Goal: Use online tool/utility: Utilize a website feature to perform a specific function

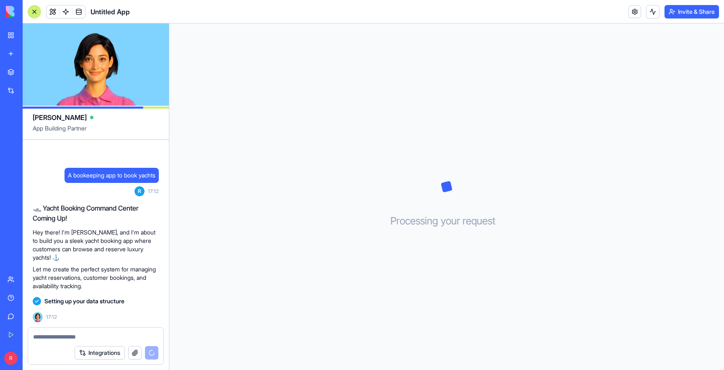
scroll to position [7, 0]
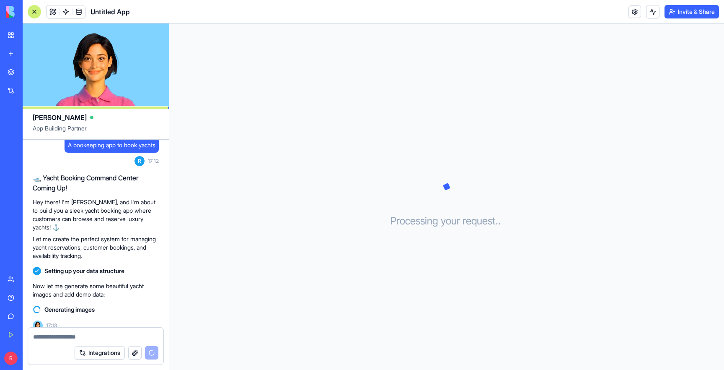
click at [320, 143] on div "Processing your request . . ." at bounding box center [446, 196] width 555 height 346
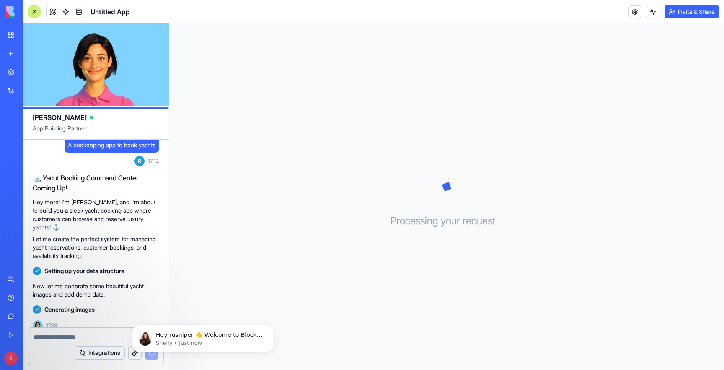
scroll to position [0, 0]
click at [262, 162] on div "Processing your request . . ." at bounding box center [446, 196] width 555 height 346
click at [95, 223] on div "🛥️ Yacht Booking Command Center Coming Up! Hey there! I'm [PERSON_NAME], and I'…" at bounding box center [96, 216] width 126 height 87
click at [66, 205] on p "Hey there! I'm [PERSON_NAME], and I'm about to build you a sleek yacht booking …" at bounding box center [96, 215] width 126 height 34
click at [270, 327] on icon "Dismiss notification" at bounding box center [272, 326] width 5 height 5
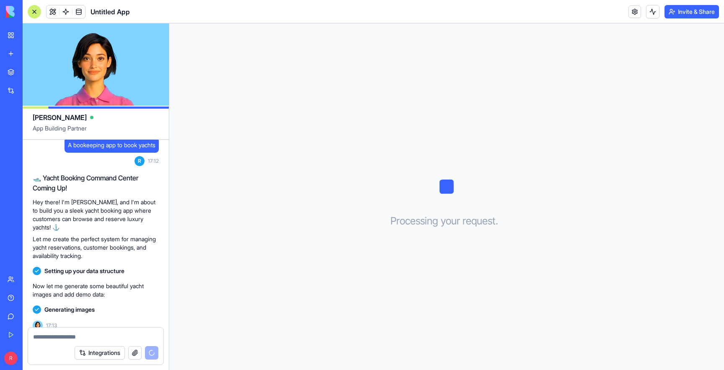
click at [95, 282] on p "Now let me generate some beautiful yacht images and add demo data:" at bounding box center [96, 290] width 126 height 17
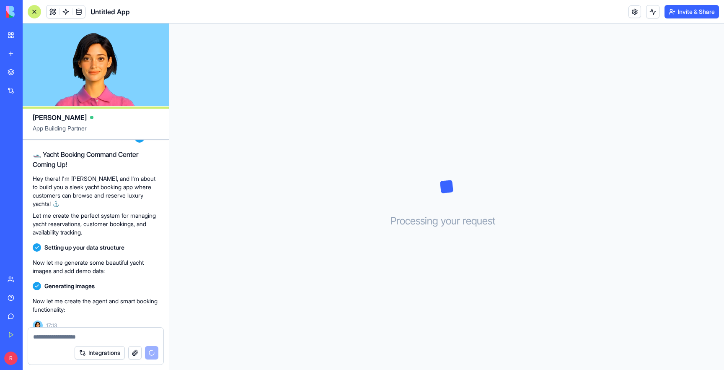
click at [113, 221] on p "Let me create the perfect system for managing yacht reservations, customer book…" at bounding box center [96, 223] width 126 height 25
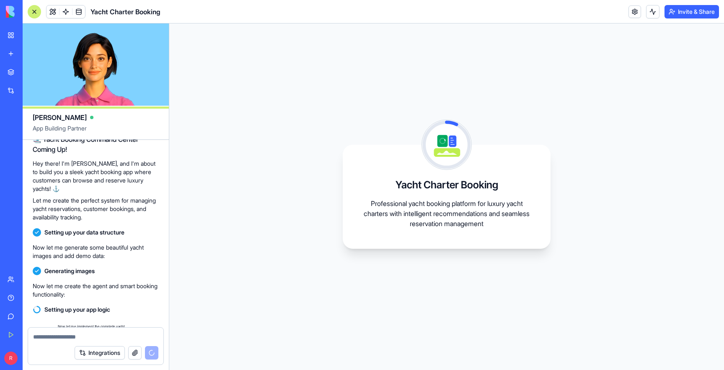
scroll to position [153, 0]
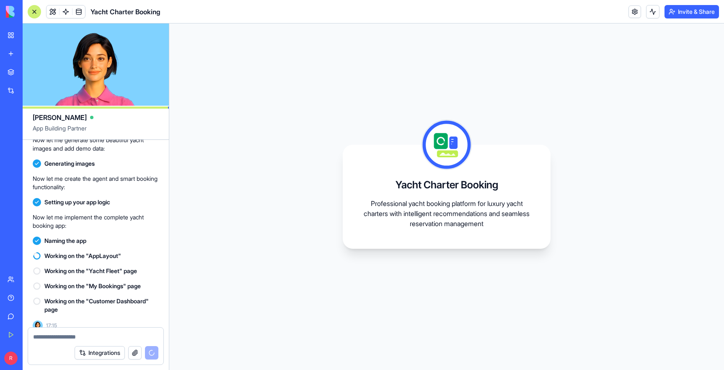
click at [360, 93] on div "Yacht Charter Booking Professional yacht booking platform for luxury yacht char…" at bounding box center [446, 196] width 555 height 346
